Goal: Find specific page/section: Find specific page/section

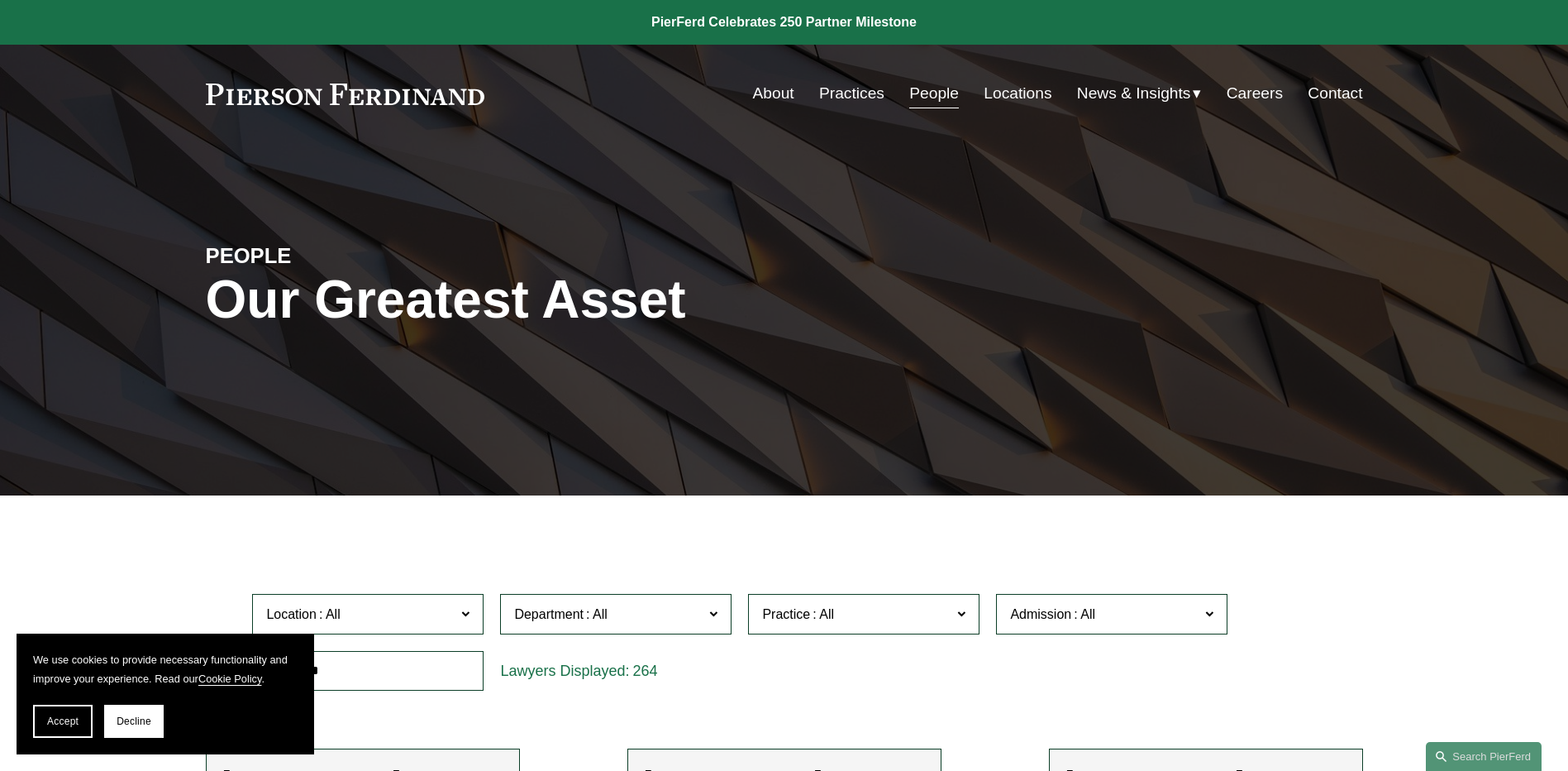
click at [471, 610] on label "Location" at bounding box center [368, 613] width 232 height 40
drag, startPoint x: 48, startPoint y: 719, endPoint x: 420, endPoint y: 652, distance: 378.0
click at [48, 719] on button "Accept" at bounding box center [62, 720] width 59 height 33
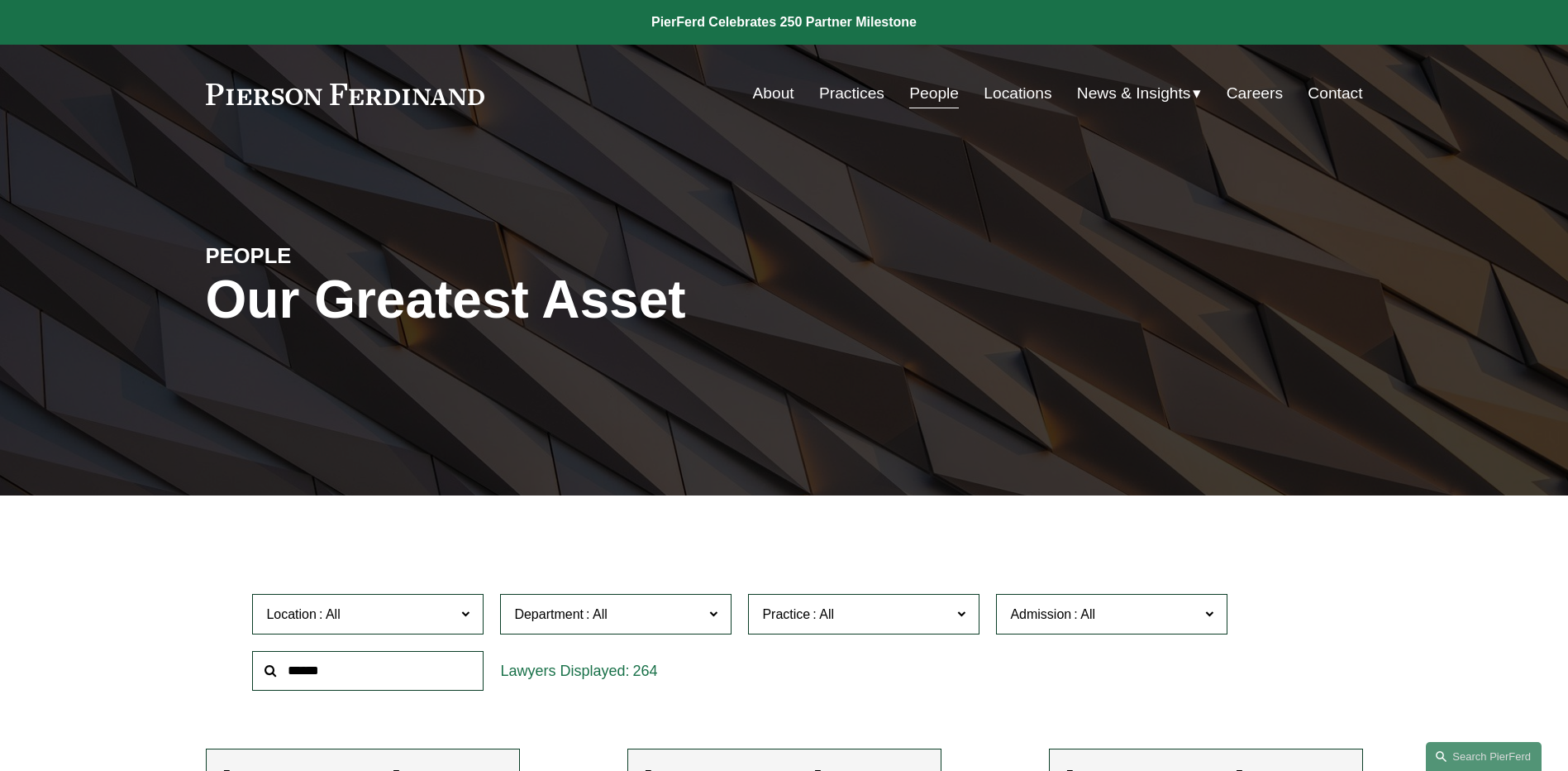
click at [462, 612] on span at bounding box center [465, 612] width 8 height 22
click at [464, 612] on span at bounding box center [465, 612] width 8 height 22
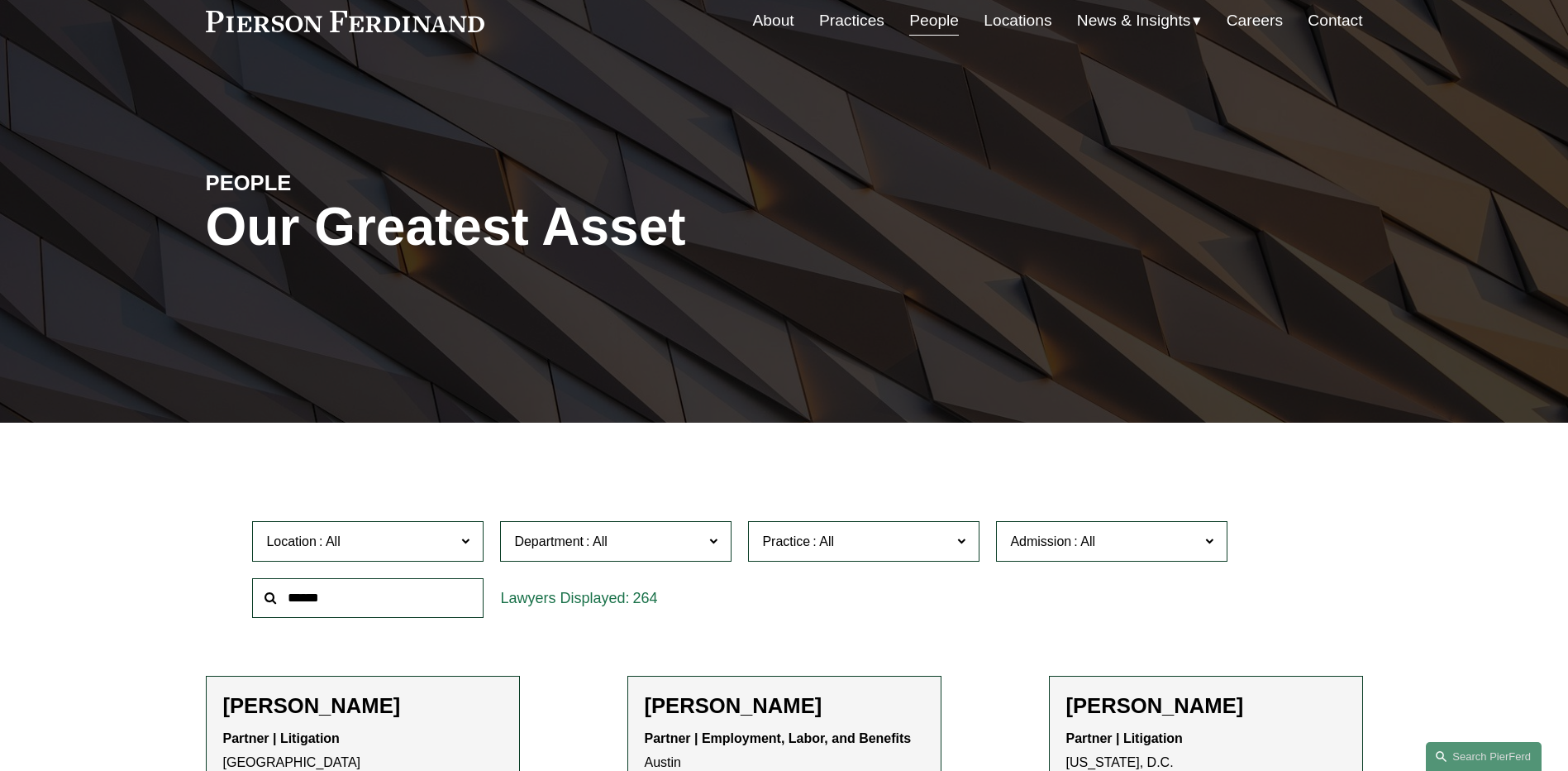
scroll to position [241, 0]
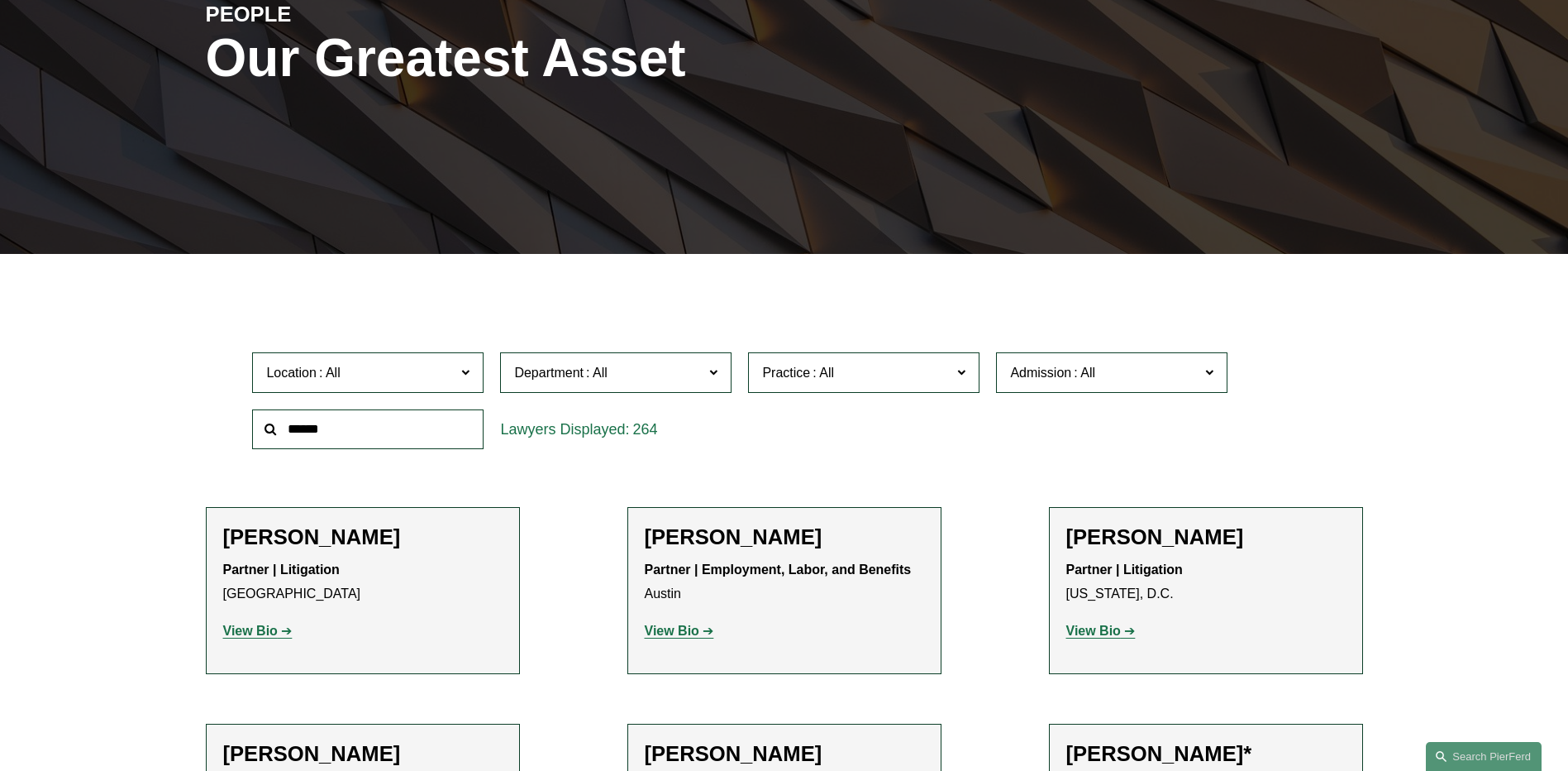
drag, startPoint x: 276, startPoint y: 419, endPoint x: 292, endPoint y: 417, distance: 16.1
click at [0, 0] on link "All" at bounding box center [0, 0] width 0 height 0
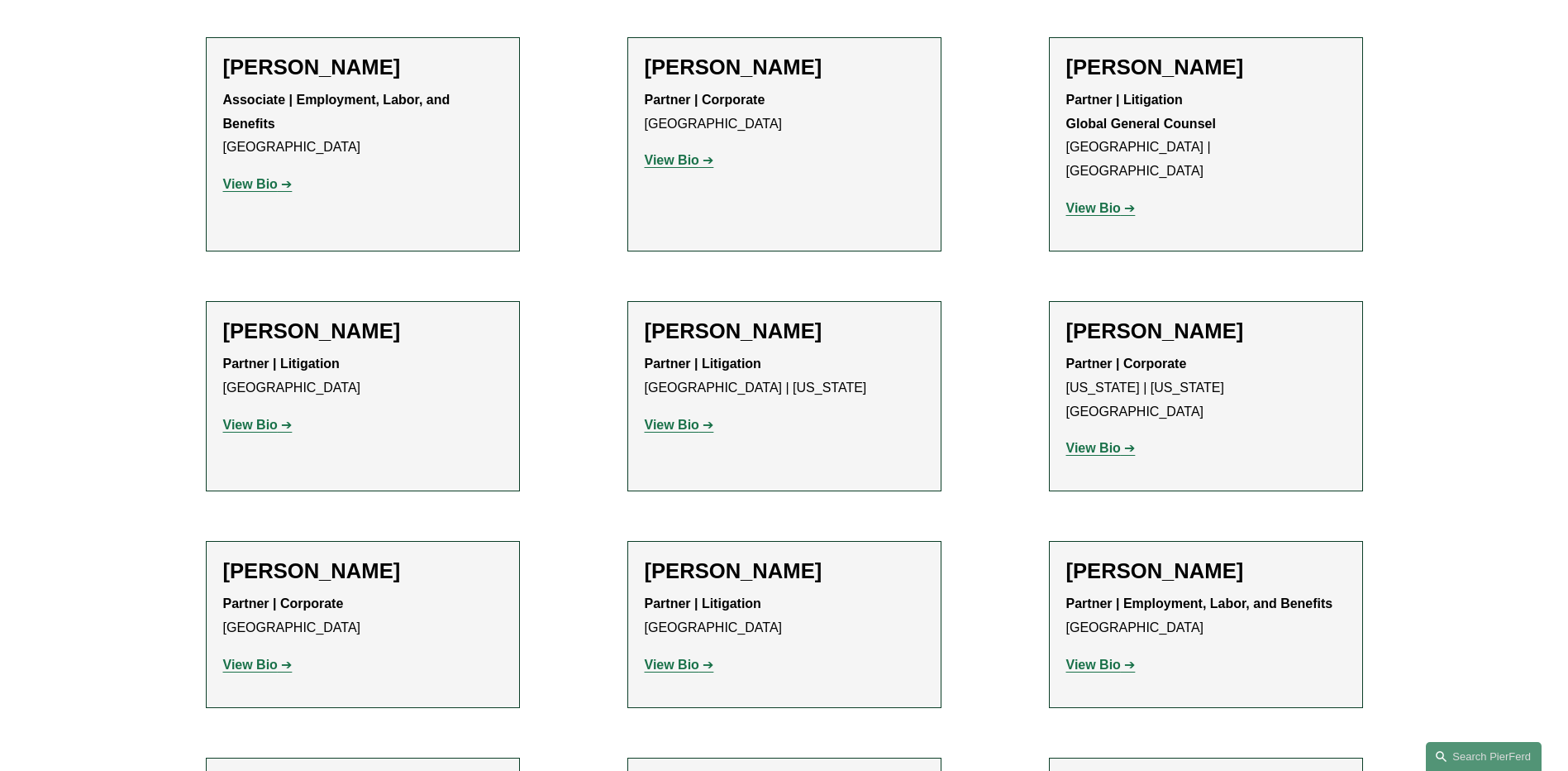
scroll to position [8380, 0]
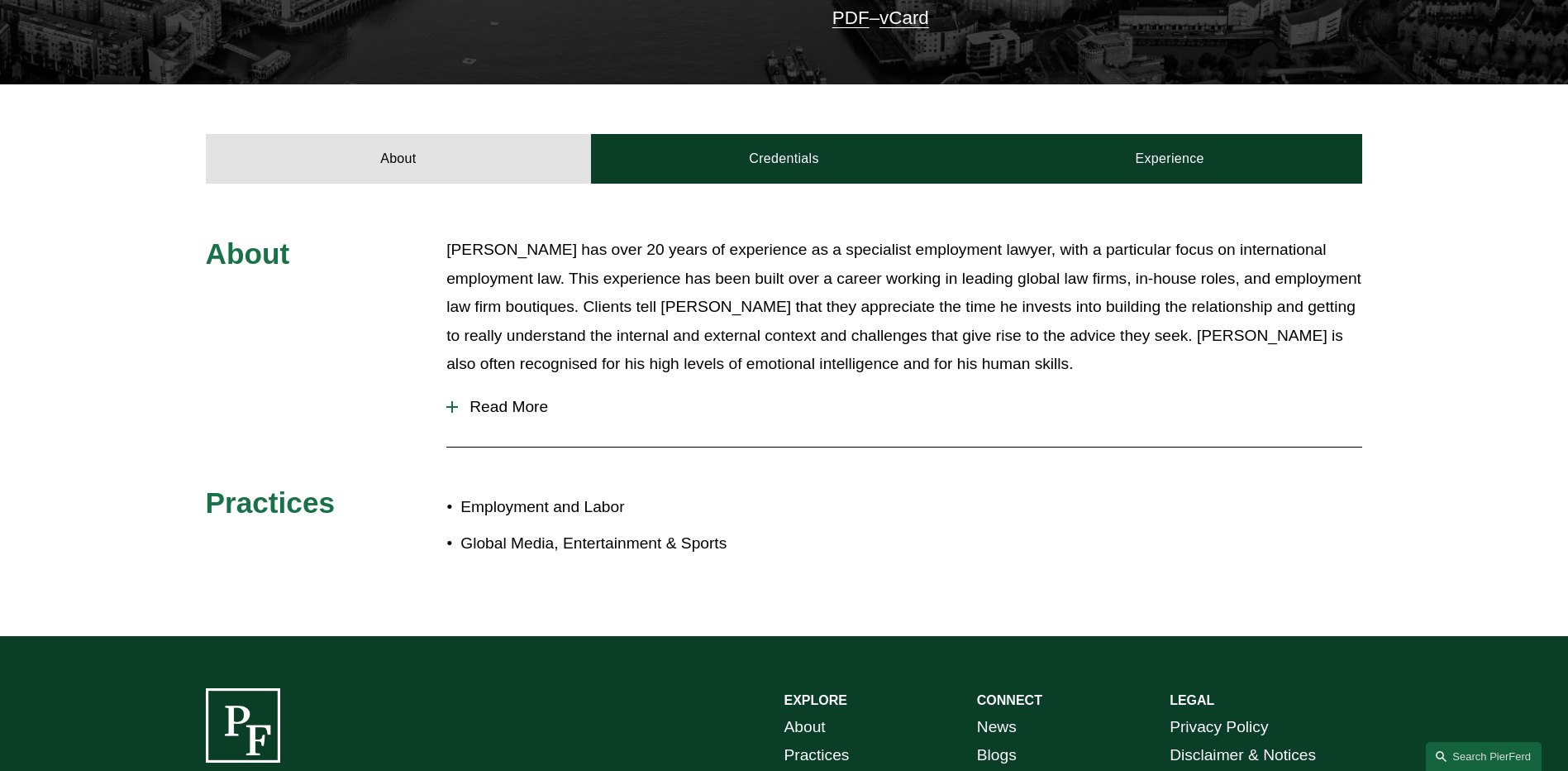
scroll to position [529, 0]
